Goal: Transaction & Acquisition: Subscribe to service/newsletter

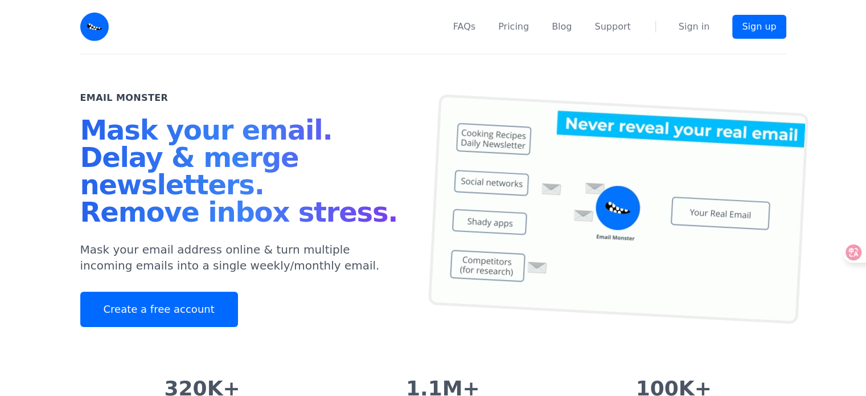
click at [344, 150] on h1 "Mask your email. Delay & merge newsletters. Remove inbox stress." at bounding box center [243, 173] width 326 height 114
click at [0, 0] on div "Create a free account ****** Leaving so soon? 😱 Create your free secret online …" at bounding box center [0, 0] width 0 height 0
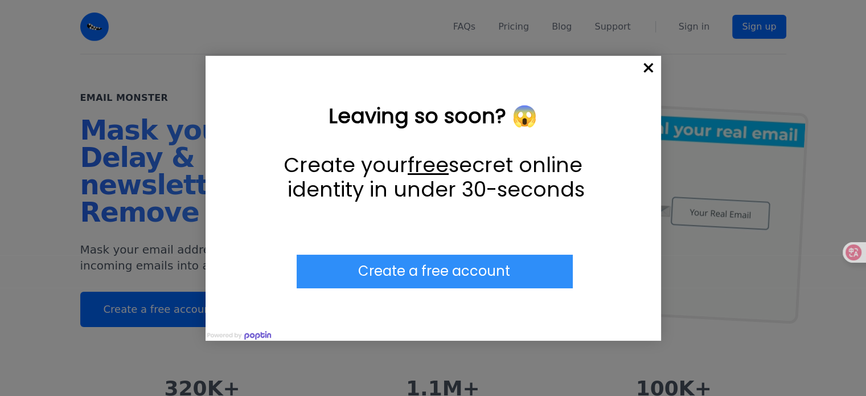
click at [518, 30] on div at bounding box center [433, 198] width 866 height 396
click at [646, 69] on span "×" at bounding box center [648, 68] width 25 height 25
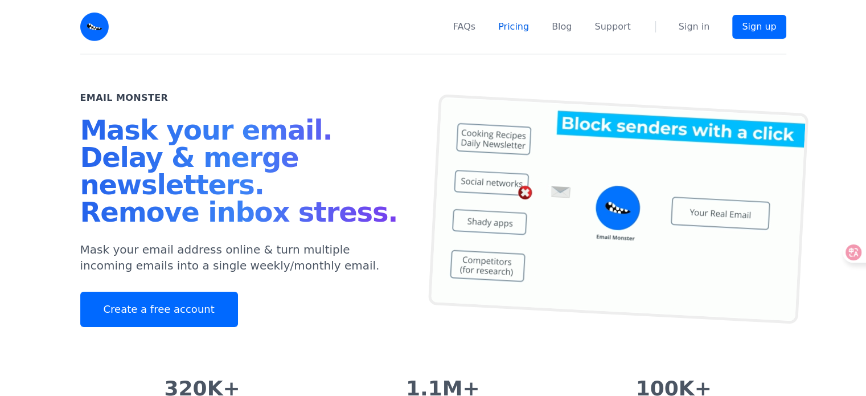
click at [522, 25] on link "Pricing" at bounding box center [513, 27] width 31 height 14
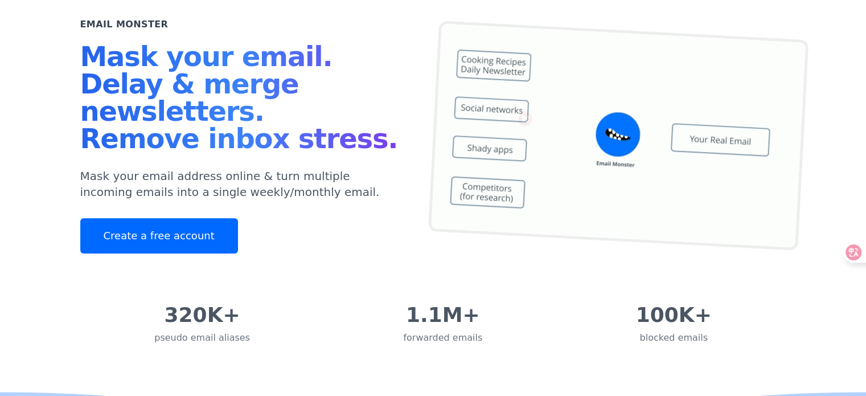
scroll to position [171, 0]
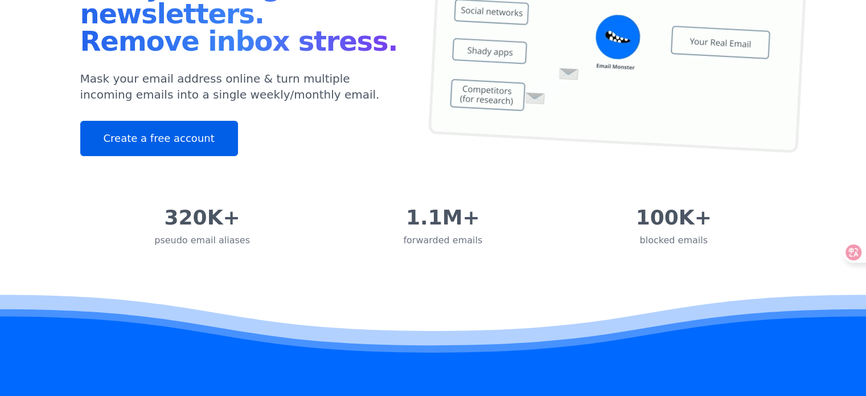
click at [209, 145] on link "Create a free account" at bounding box center [159, 138] width 158 height 35
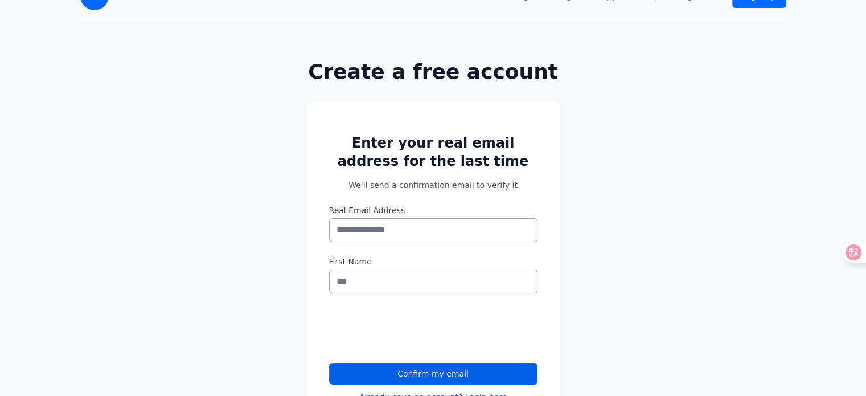
scroll to position [22, 0]
